Goal: Communication & Community: Participate in discussion

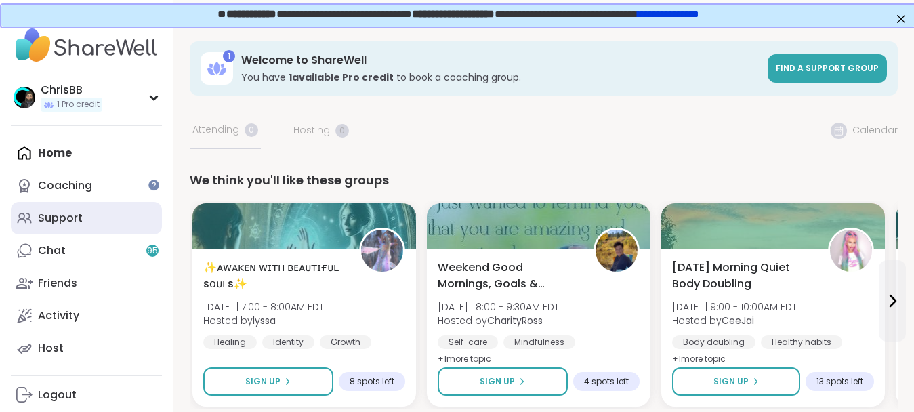
click at [86, 223] on link "Support" at bounding box center [86, 218] width 151 height 33
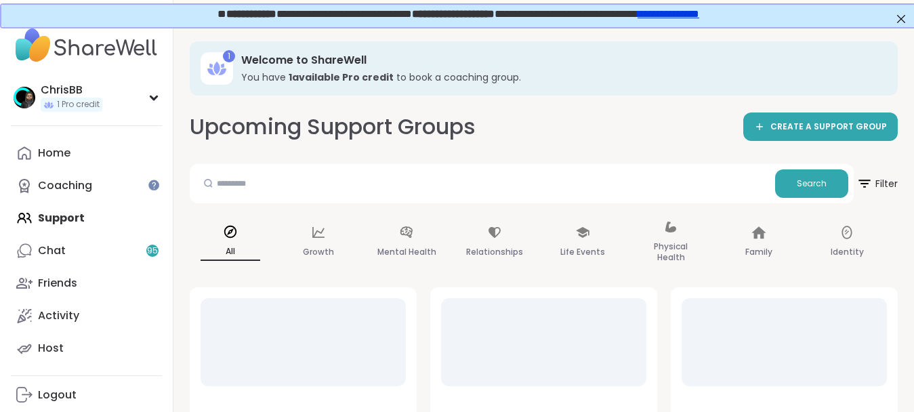
click at [72, 216] on div "Home Coaching Support Chat 95 Friends Activity Host" at bounding box center [86, 251] width 151 height 228
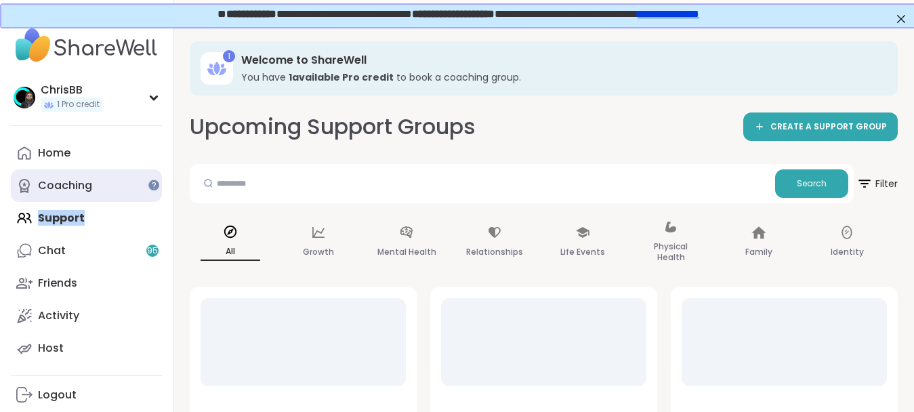
click at [72, 180] on div "Coaching" at bounding box center [65, 185] width 54 height 15
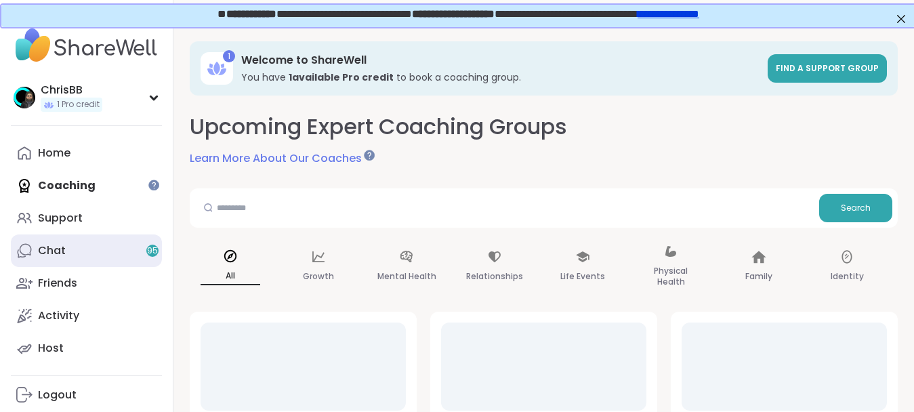
click at [65, 251] on link "Chat 95" at bounding box center [86, 250] width 151 height 33
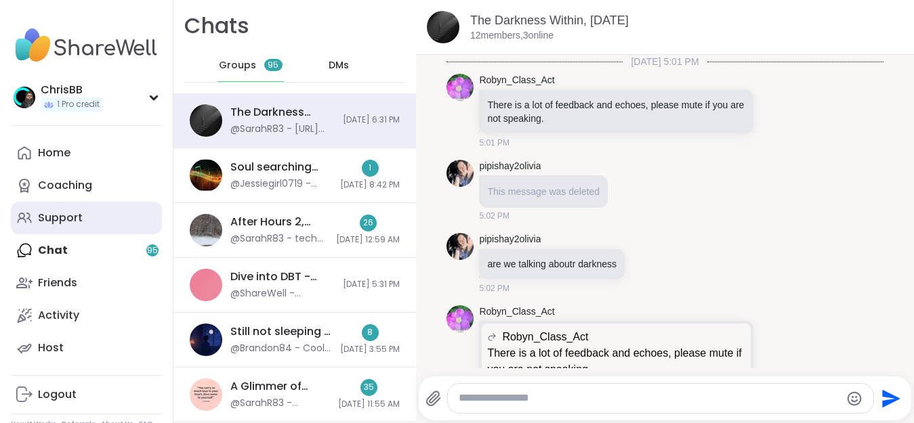
click at [64, 217] on div "Support" at bounding box center [60, 218] width 45 height 15
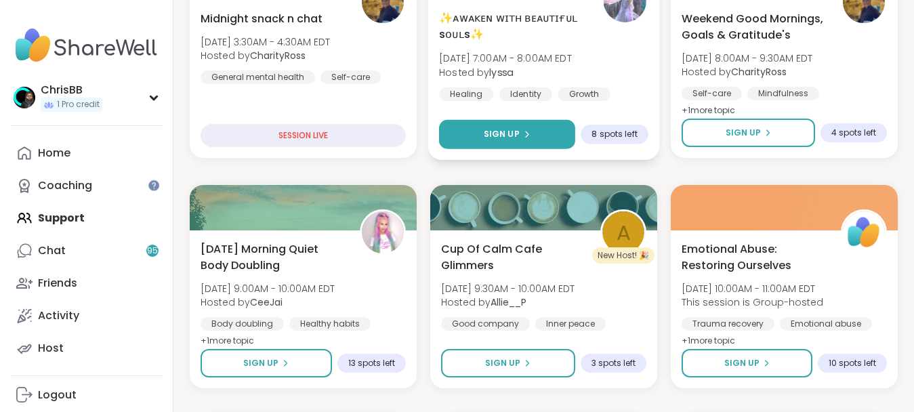
scroll to position [276, 0]
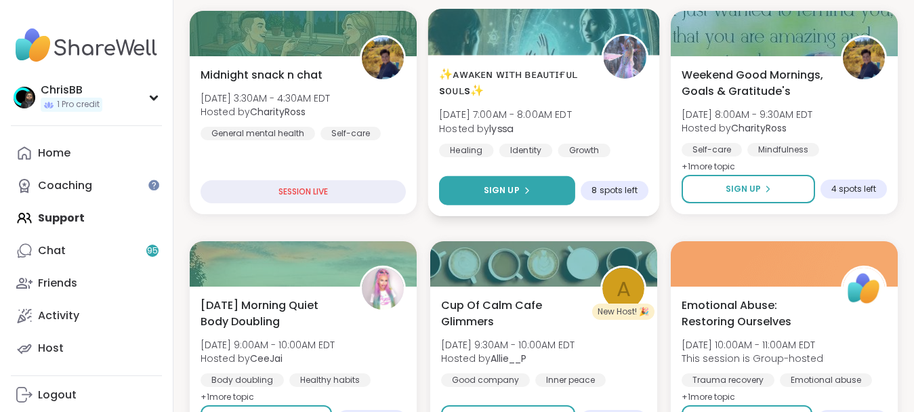
click at [519, 190] on div "Sign Up" at bounding box center [507, 190] width 47 height 12
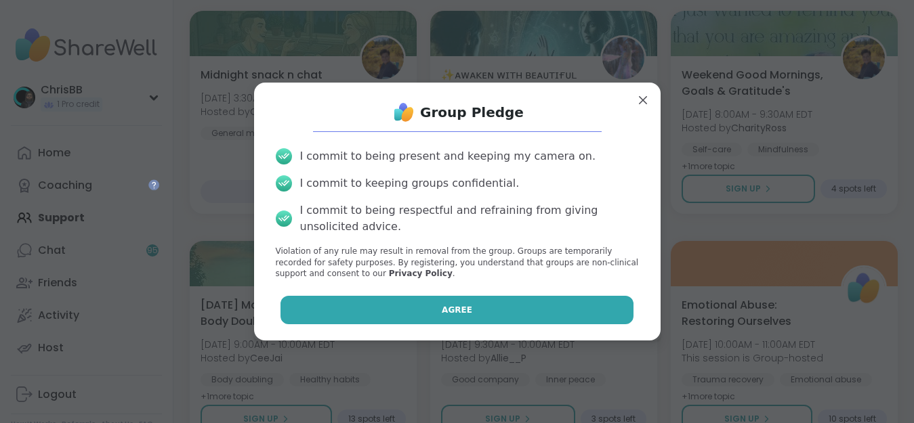
click at [461, 306] on span "Agree" at bounding box center [457, 310] width 30 height 12
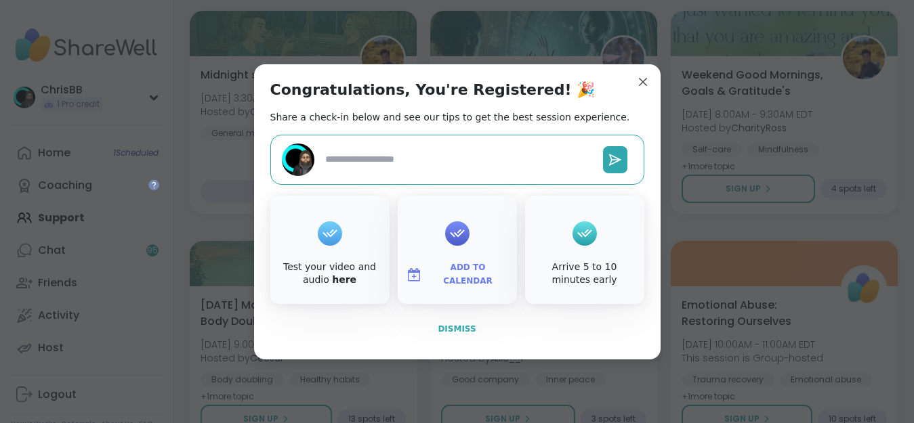
click at [465, 326] on span "Dismiss" at bounding box center [457, 328] width 38 height 9
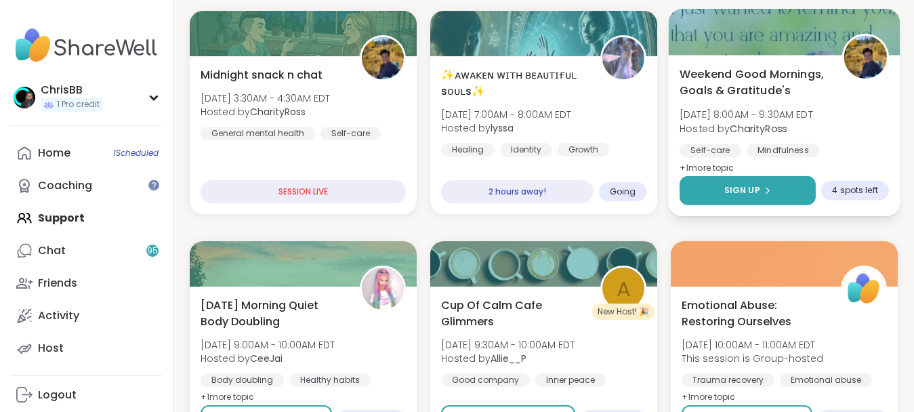
click at [734, 193] on span "Sign Up" at bounding box center [742, 190] width 36 height 12
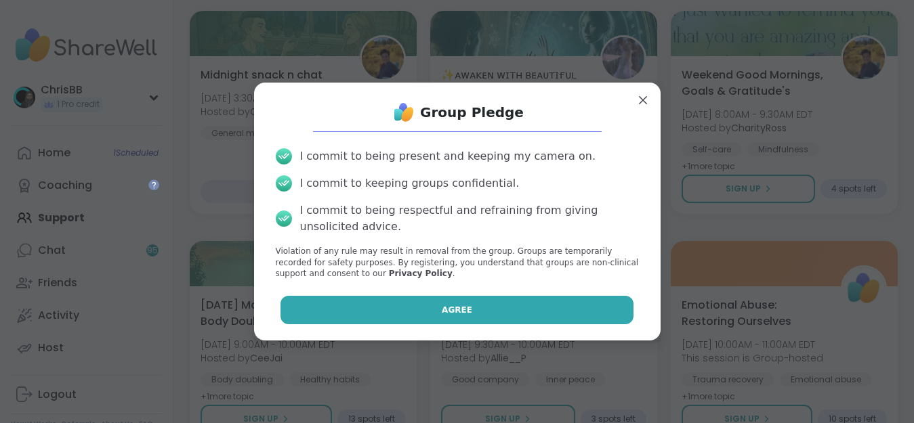
click at [470, 315] on button "Agree" at bounding box center [456, 310] width 353 height 28
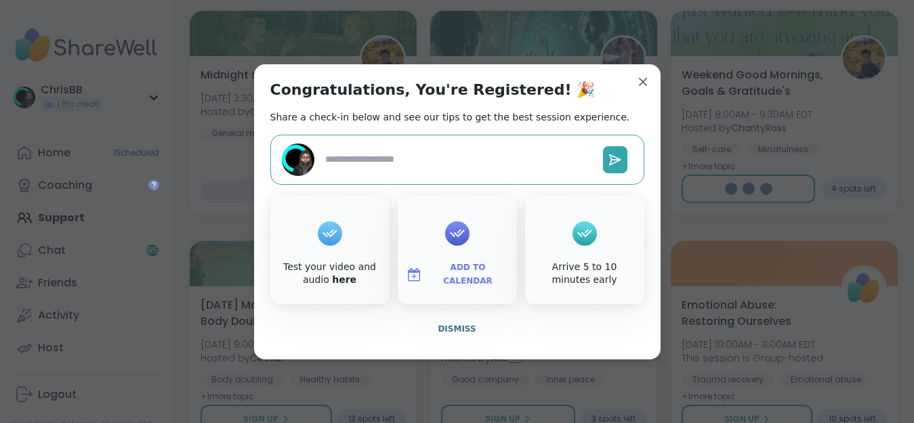
type textarea "*"
click at [465, 329] on span "Dismiss" at bounding box center [457, 328] width 38 height 9
